Goal: Navigation & Orientation: Find specific page/section

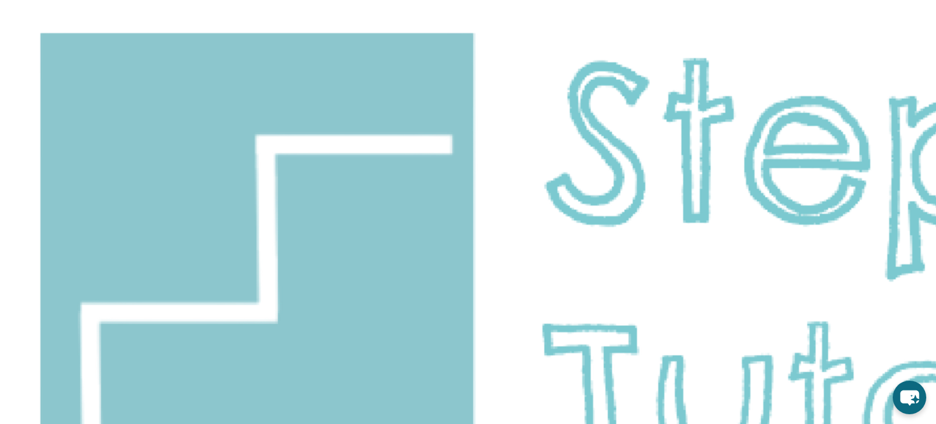
scroll to position [73, 0]
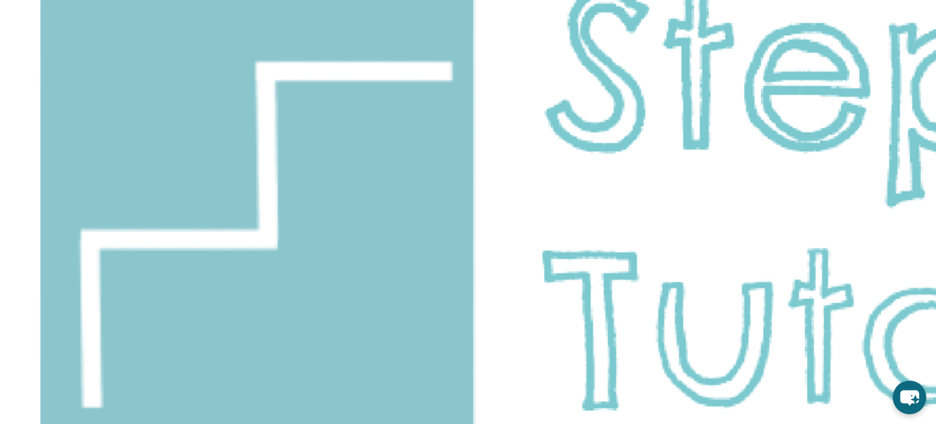
drag, startPoint x: 834, startPoint y: 396, endPoint x: 858, endPoint y: 418, distance: 32.4
click at [917, 407] on icon "chat-button" at bounding box center [910, 397] width 36 height 36
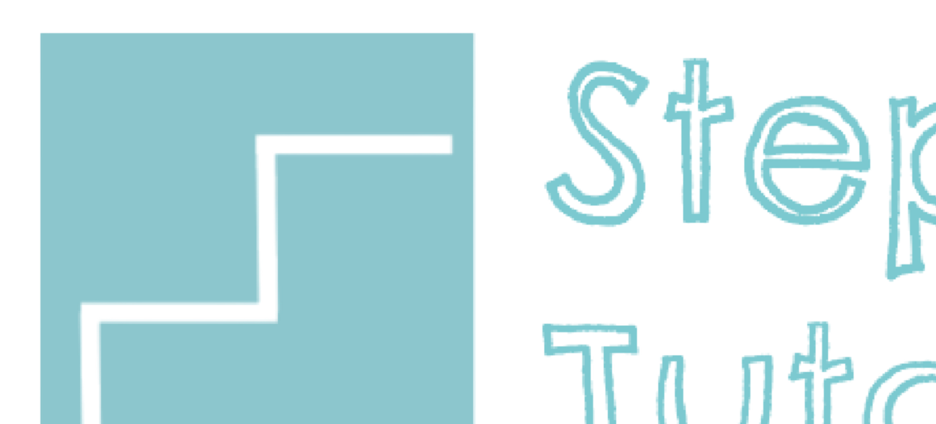
scroll to position [73, 0]
